Goal: Information Seeking & Learning: Learn about a topic

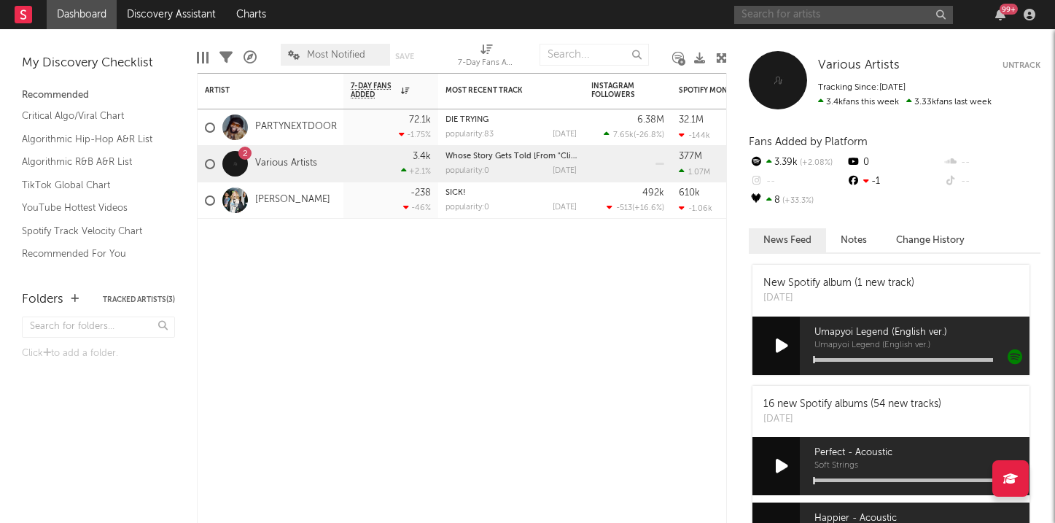
click at [796, 17] on input "text" at bounding box center [843, 15] width 219 height 18
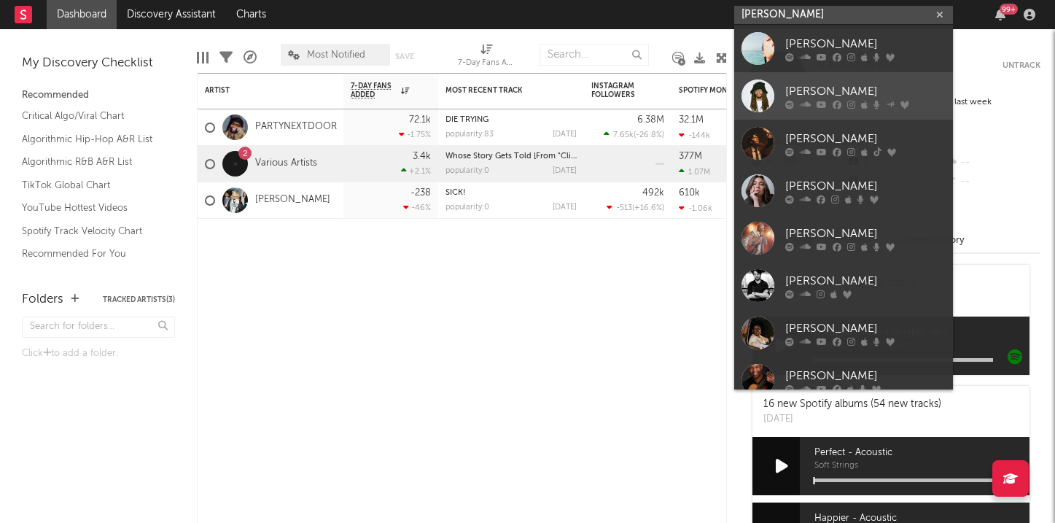
type input "[PERSON_NAME]"
click at [811, 84] on div "[PERSON_NAME]" at bounding box center [865, 90] width 160 height 17
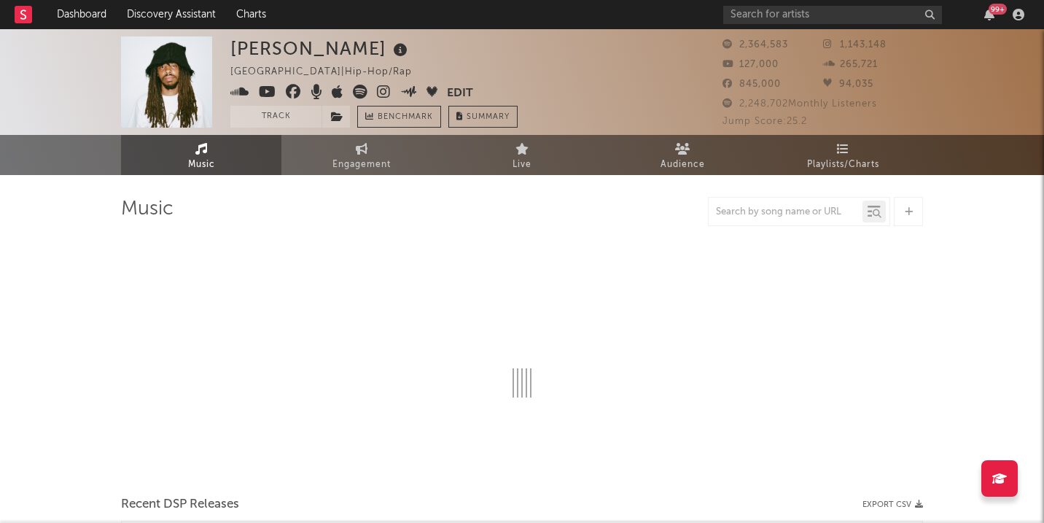
select select "6m"
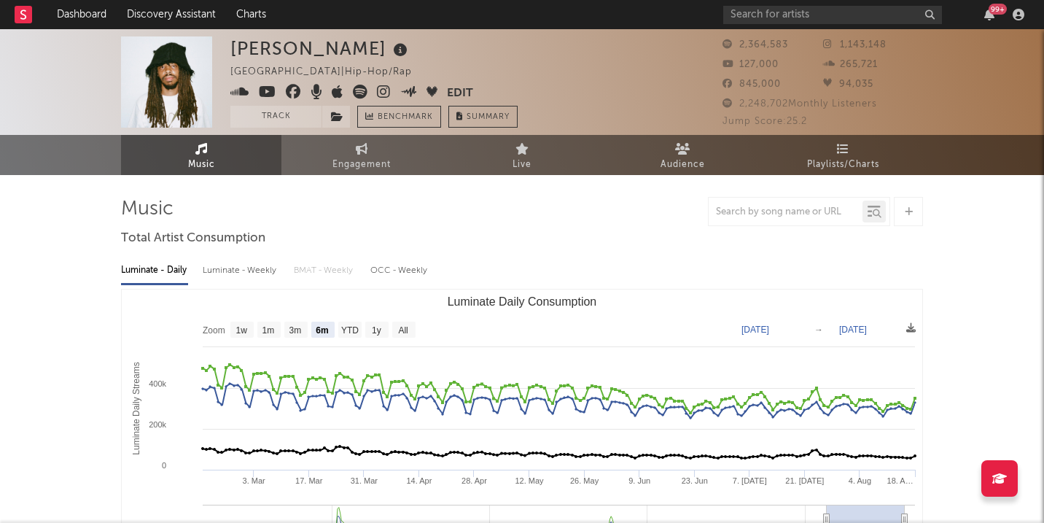
click at [380, 95] on icon at bounding box center [384, 92] width 14 height 15
click at [382, 151] on link "Engagement" at bounding box center [361, 155] width 160 height 40
select select "1w"
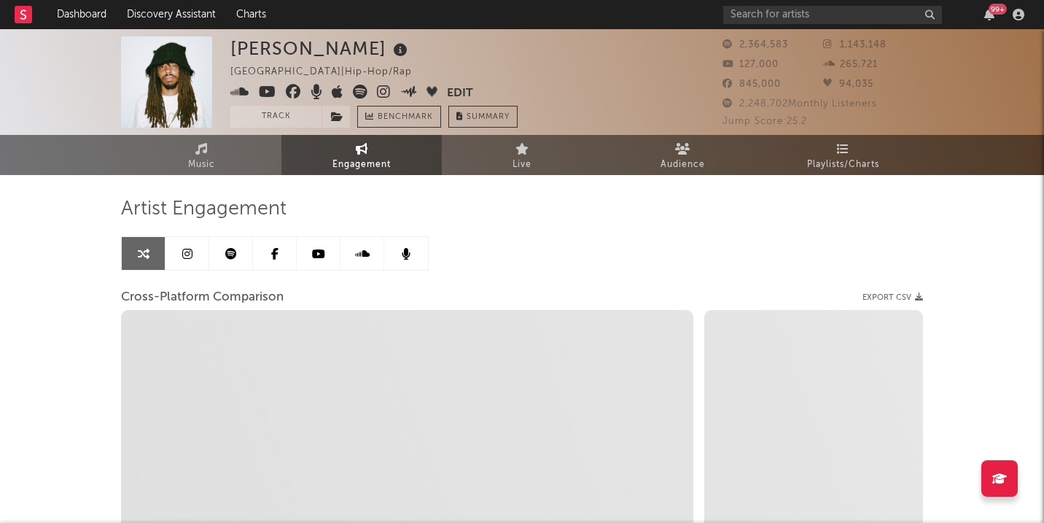
click at [206, 247] on link at bounding box center [188, 253] width 44 height 33
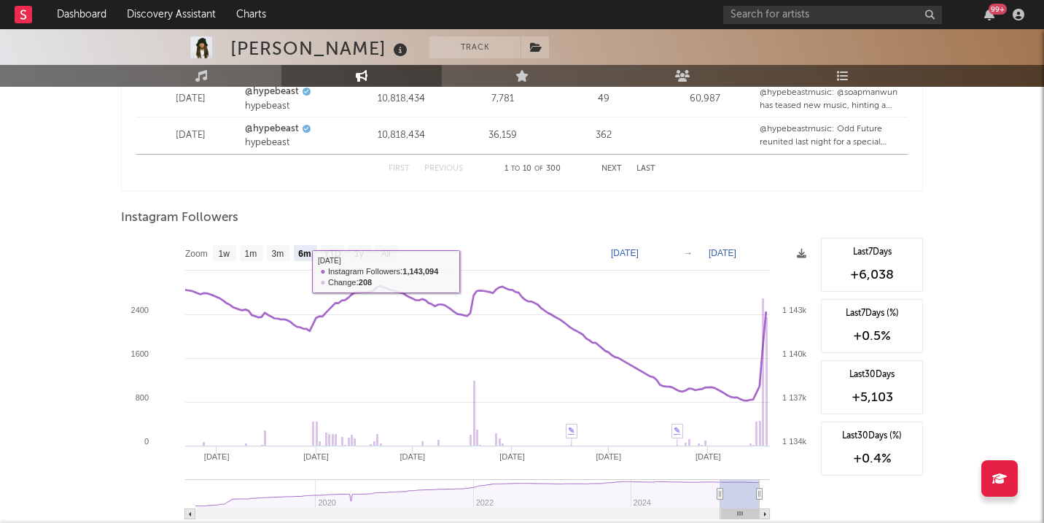
scroll to position [2146, 0]
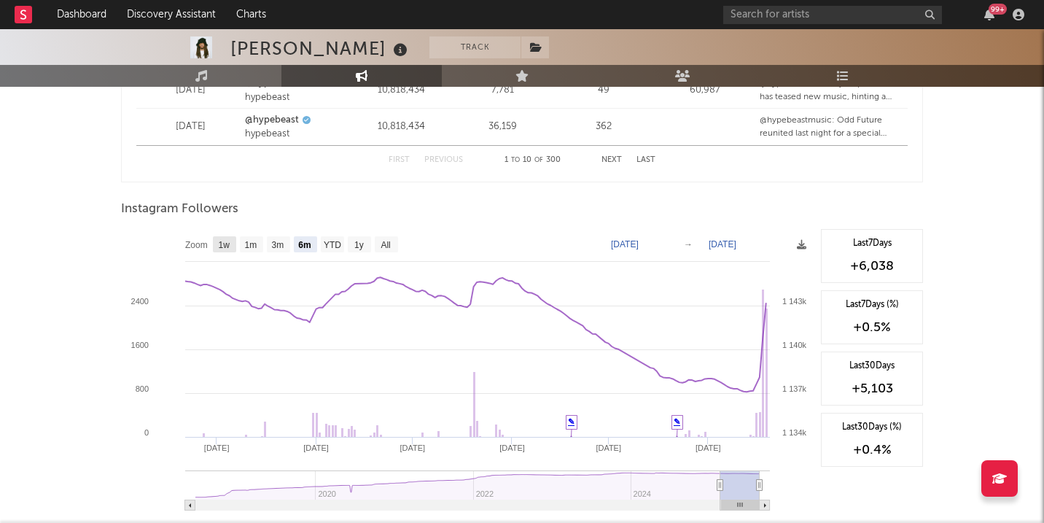
click at [235, 246] on rect at bounding box center [224, 244] width 23 height 16
select select "1w"
type input "[DATE]"
